Goal: Information Seeking & Learning: Stay updated

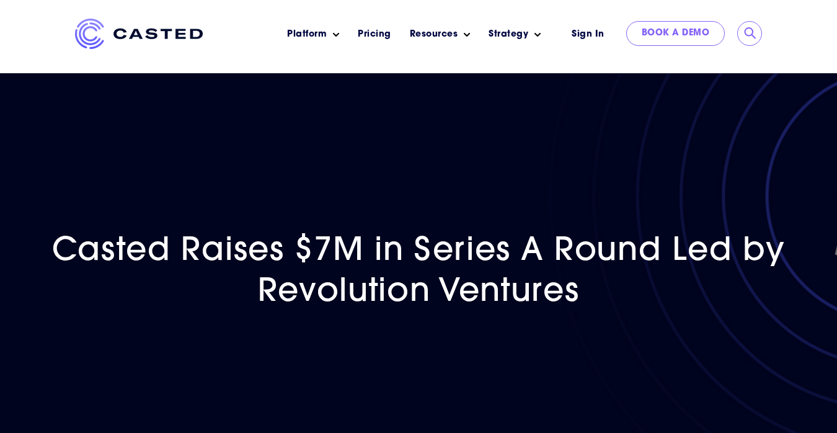
click at [157, 32] on img at bounding box center [139, 34] width 128 height 30
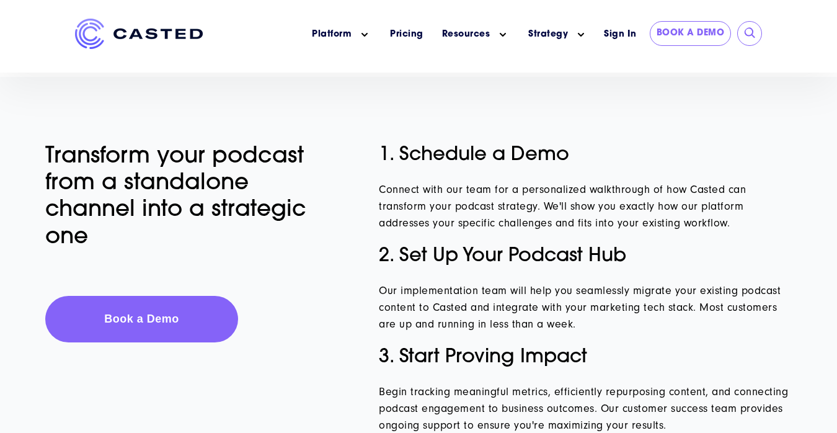
scroll to position [5668, 0]
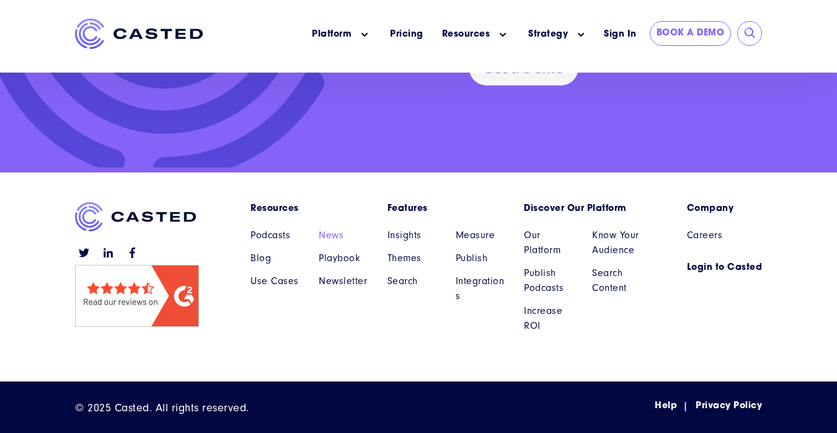
click at [336, 232] on link "News" at bounding box center [344, 234] width 50 height 15
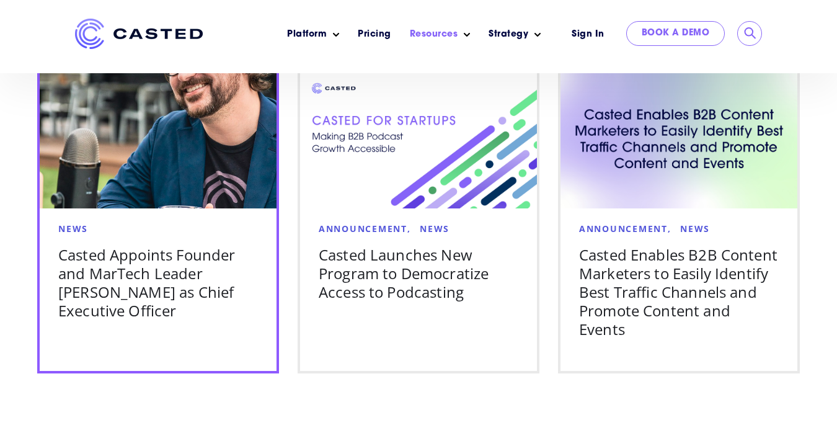
scroll to position [826, 0]
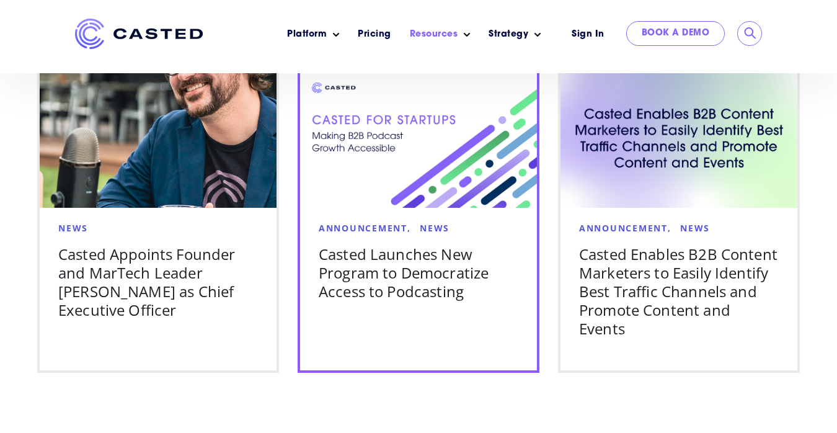
click at [333, 150] on img at bounding box center [418, 139] width 237 height 136
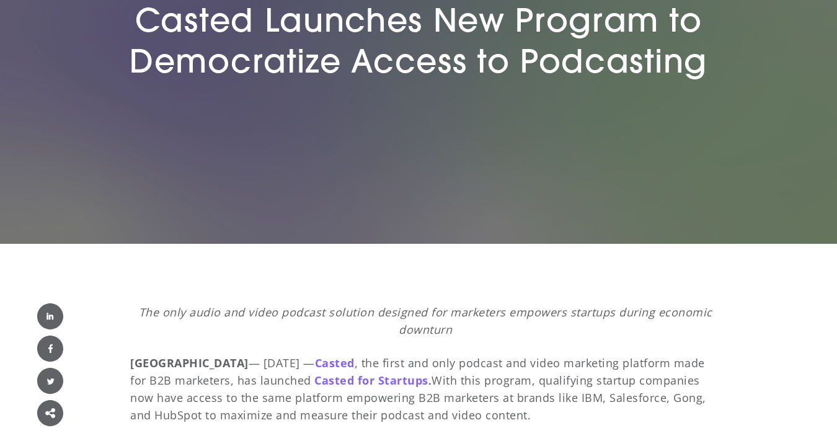
scroll to position [430, 0]
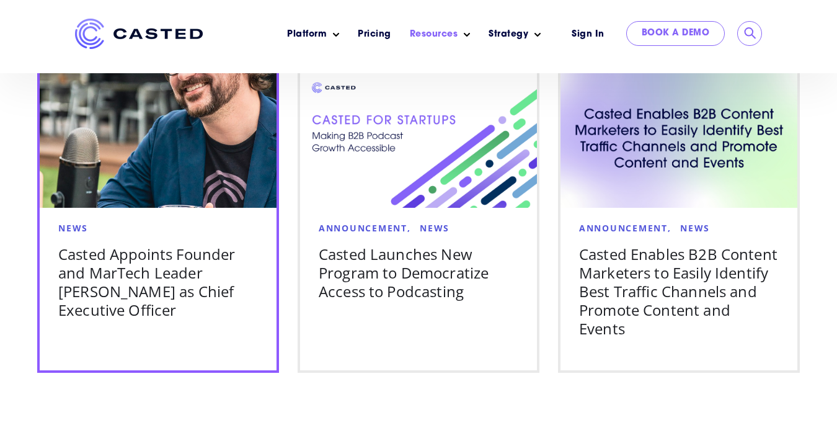
click at [175, 288] on h5 "Casted Appoints Founder and MarTech Leader [PERSON_NAME] as Chief Executive Off…" at bounding box center [158, 282] width 200 height 74
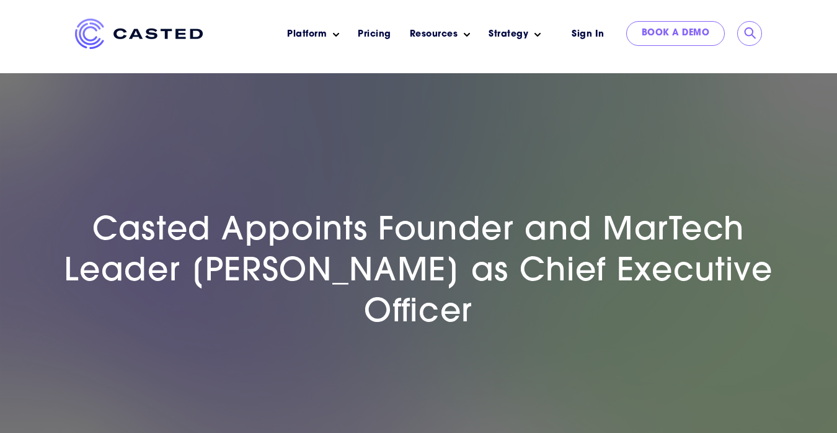
scroll to position [30, 0]
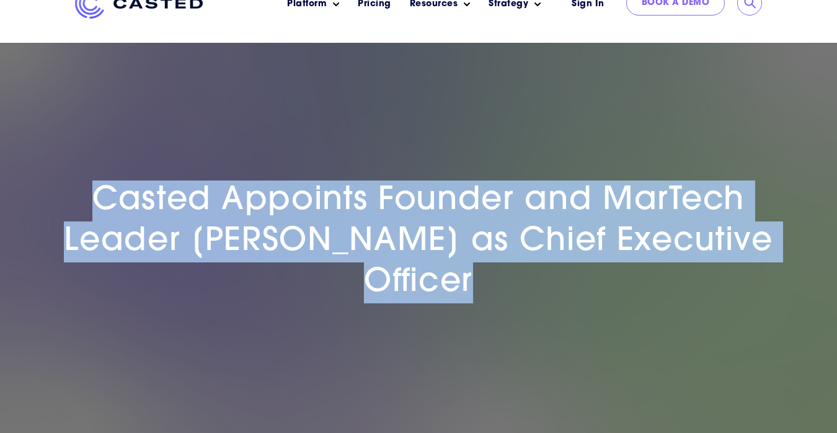
drag, startPoint x: 528, startPoint y: 282, endPoint x: 94, endPoint y: 198, distance: 442.6
click at [94, 198] on h1 "Casted Appoints Founder and MarTech Leader [PERSON_NAME] as Chief Executive Off…" at bounding box center [418, 241] width 761 height 123
copy span "Casted Appoints Founder and MarTech Leader [PERSON_NAME] as Chief Executive Off…"
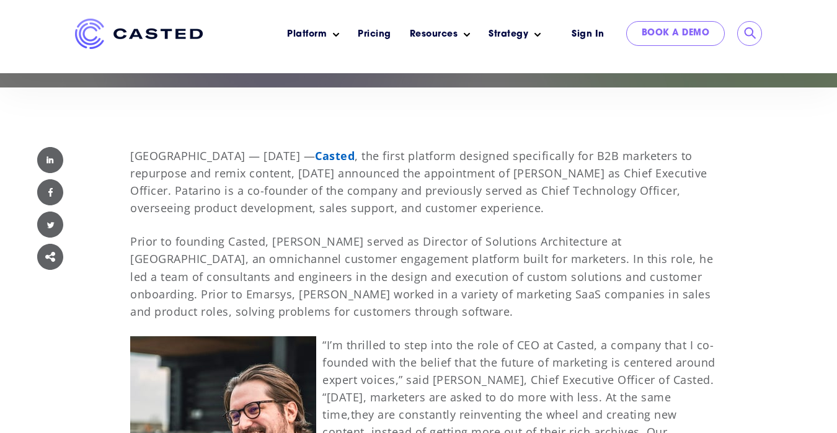
scroll to position [381, 0]
